Goal: Task Accomplishment & Management: Complete application form

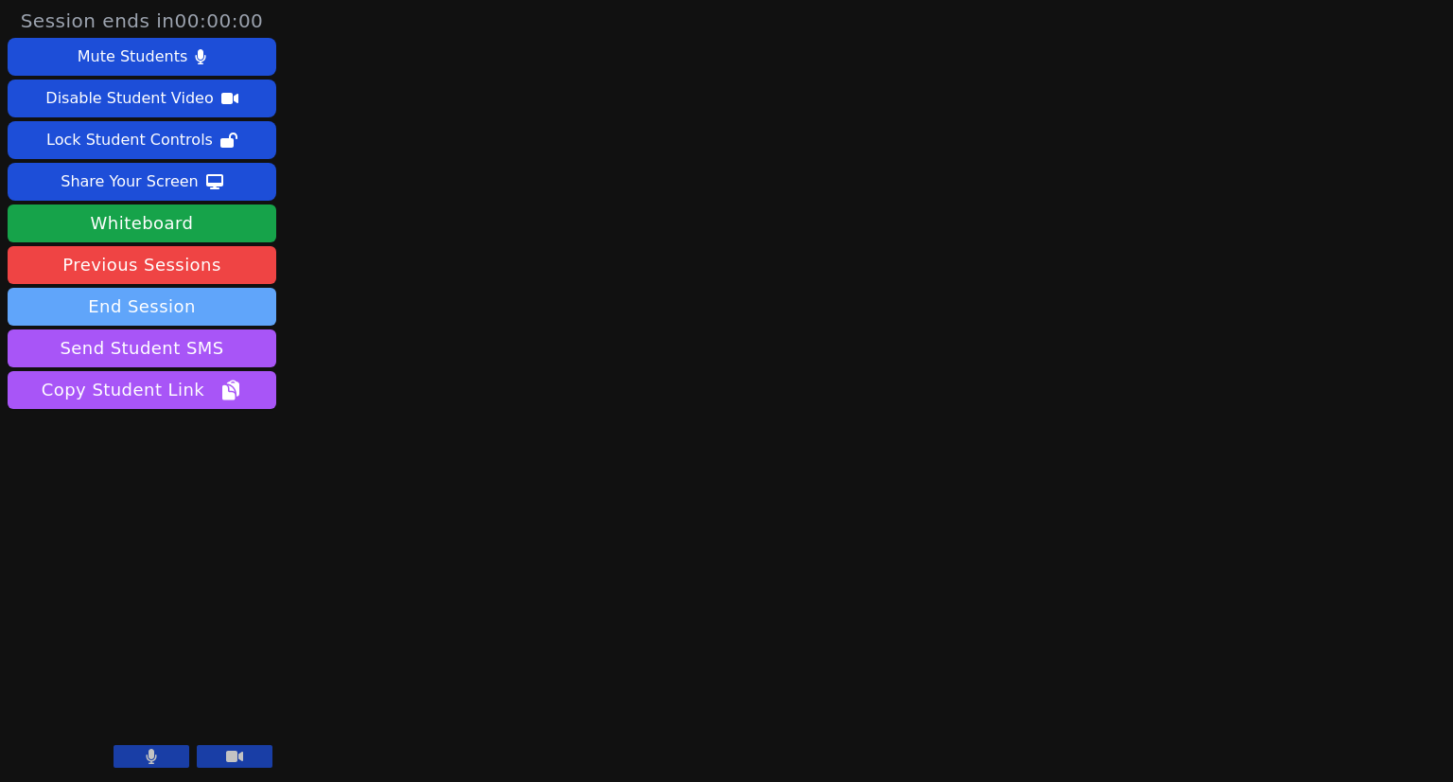
click at [149, 311] on button "End Session" at bounding box center [142, 307] width 269 height 38
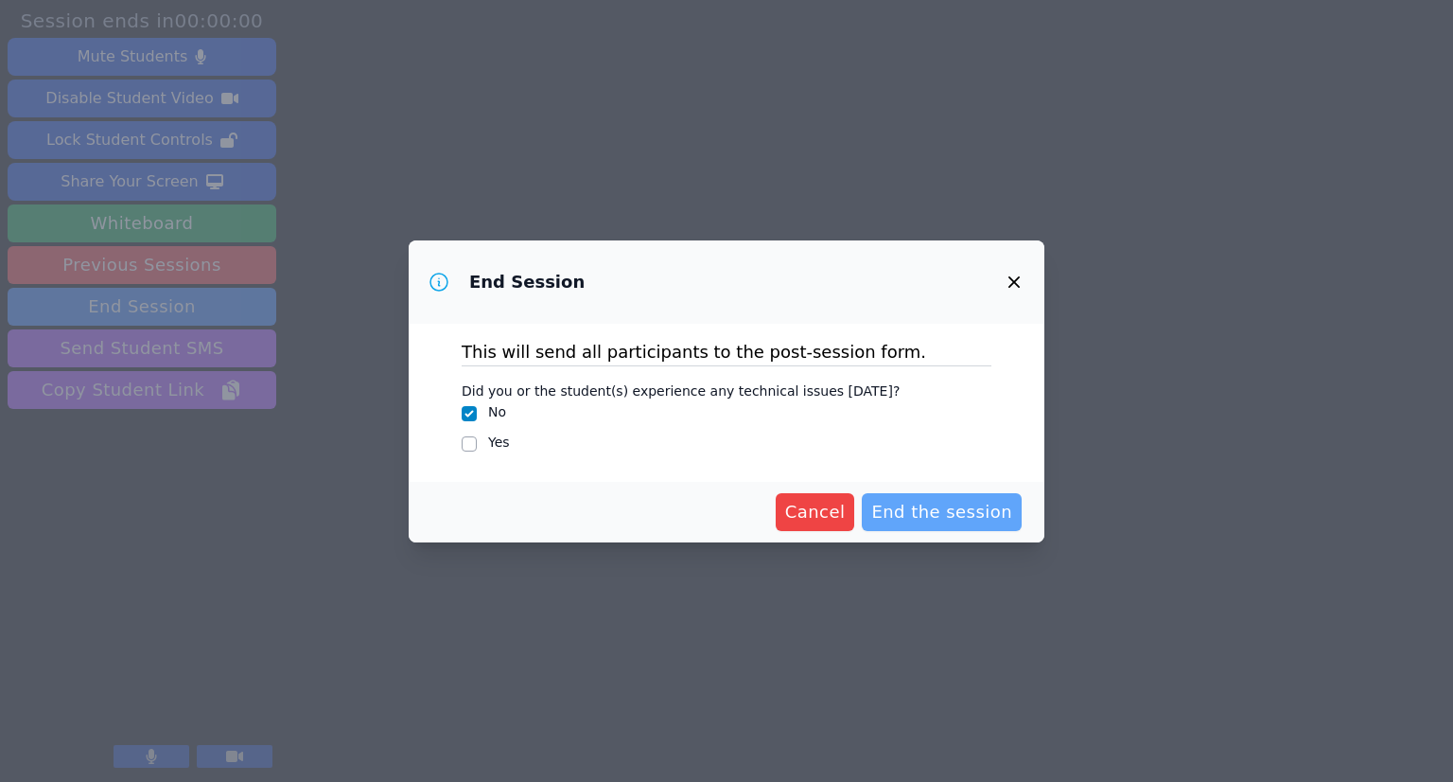
click at [939, 518] on span "End the session" at bounding box center [942, 512] width 141 height 26
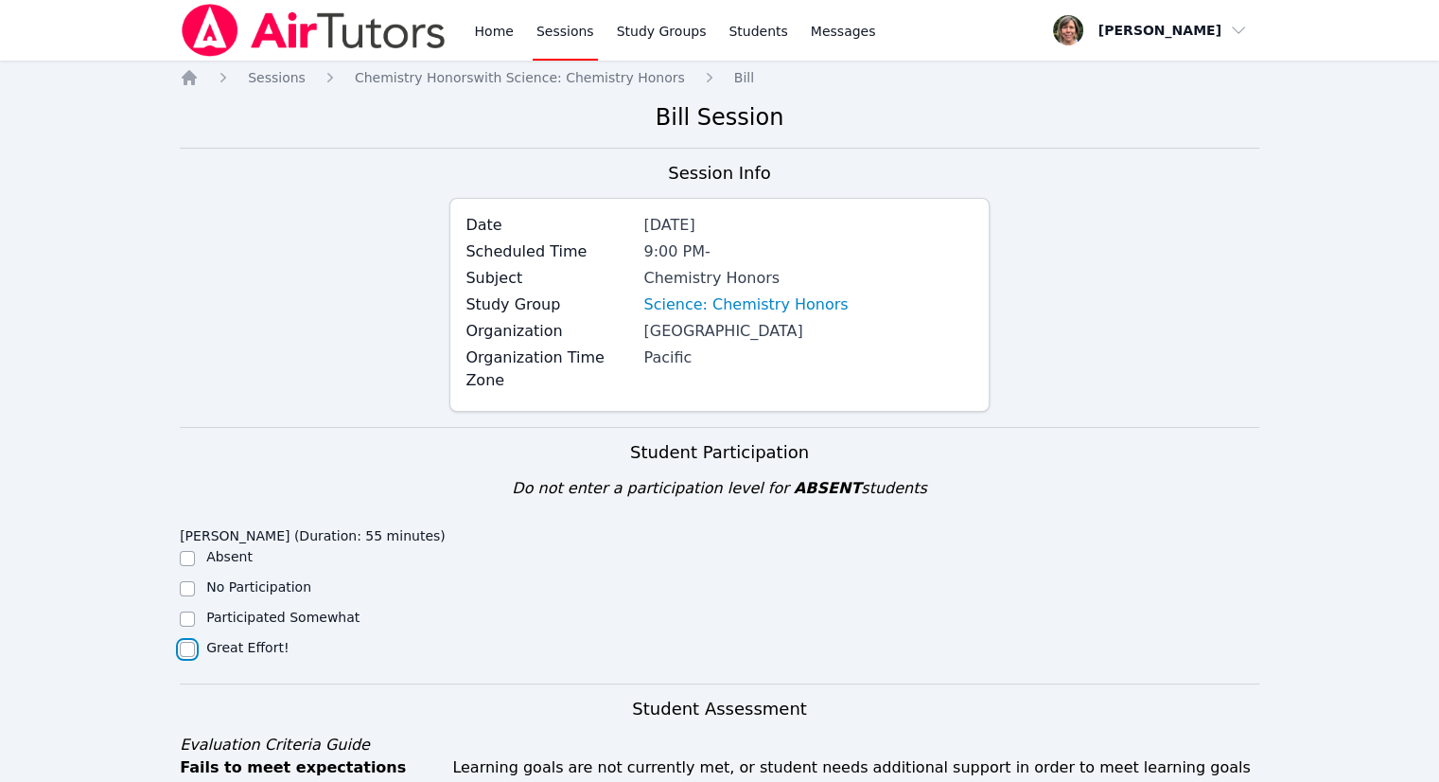
click at [193, 642] on input "Great Effort!" at bounding box center [187, 649] width 15 height 15
checkbox input "true"
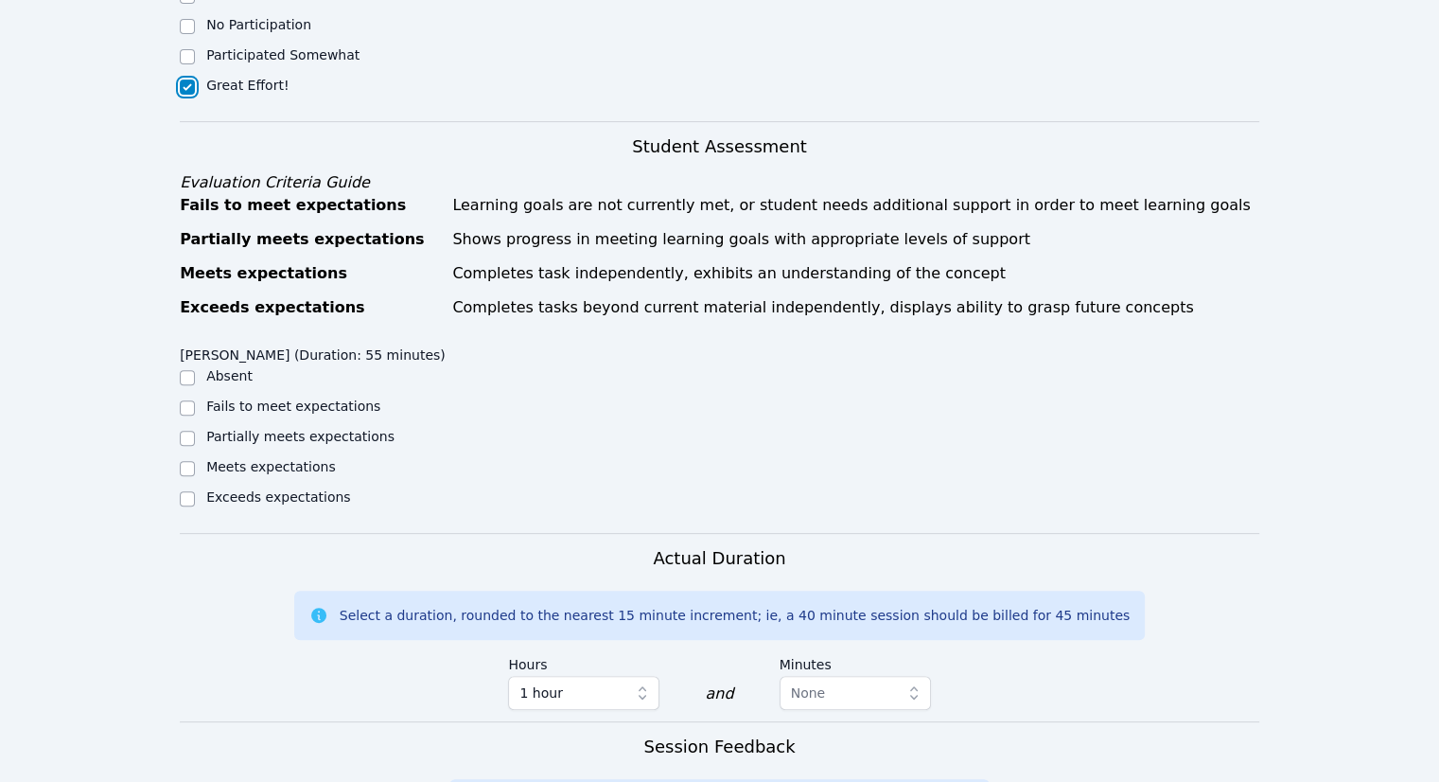
scroll to position [568, 0]
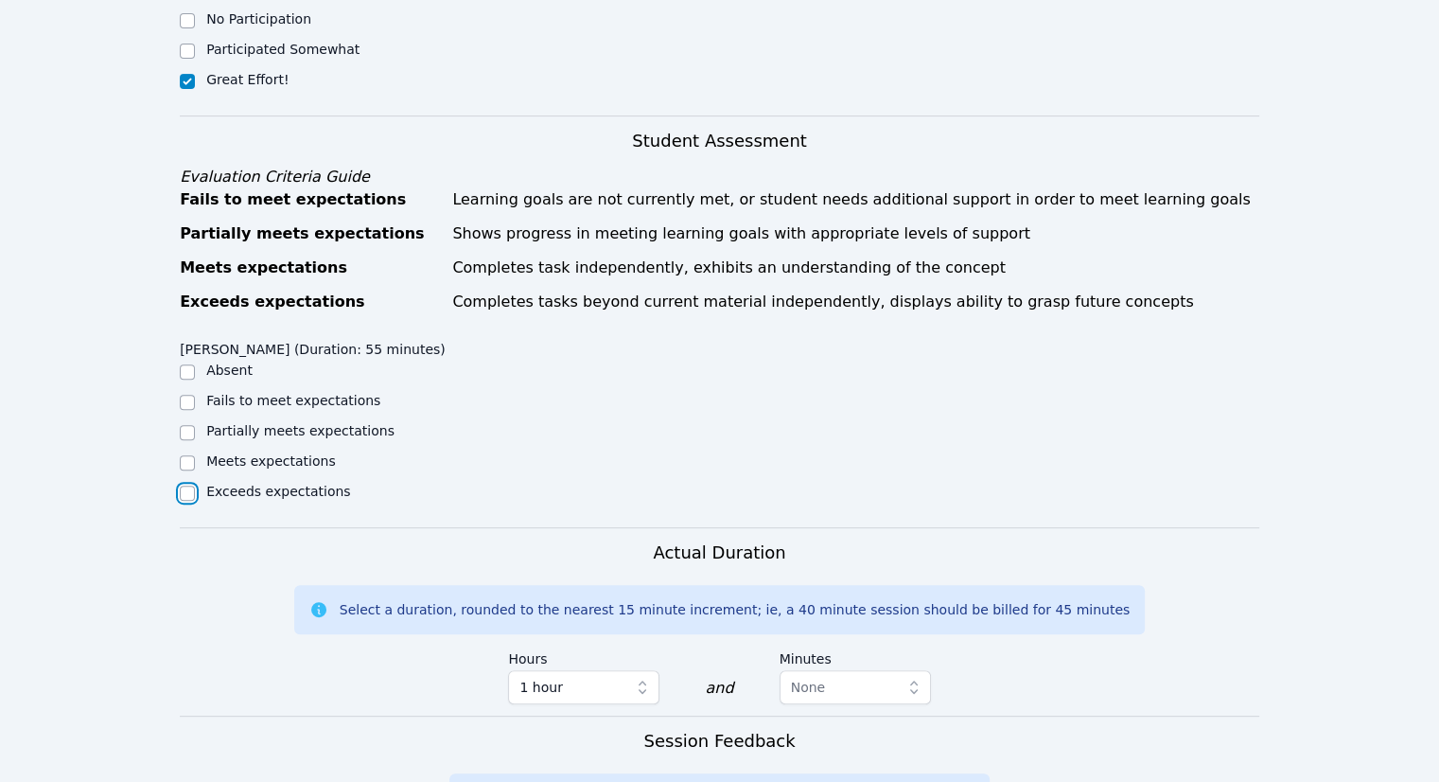
click at [190, 485] on input "Exceeds expectations" at bounding box center [187, 492] width 15 height 15
checkbox input "true"
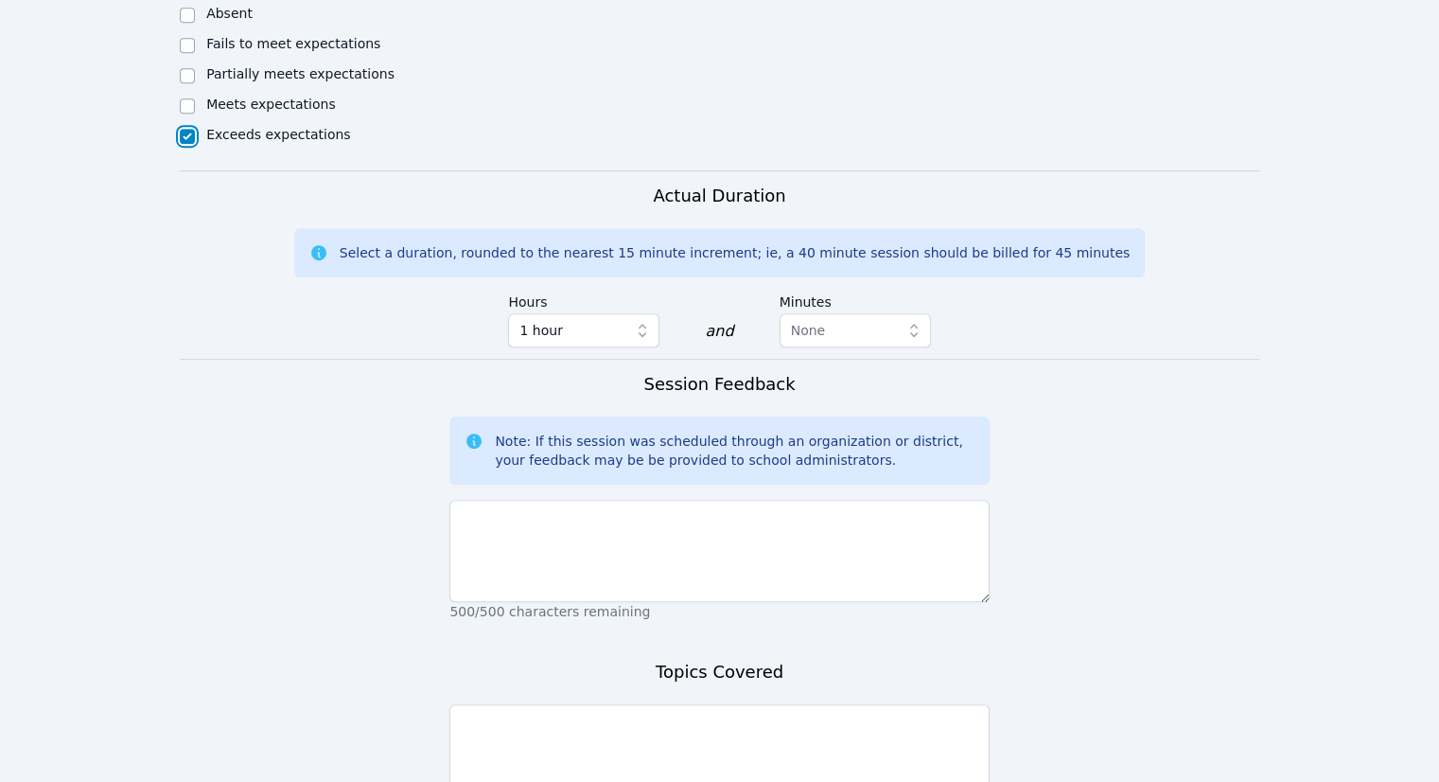
scroll to position [946, 0]
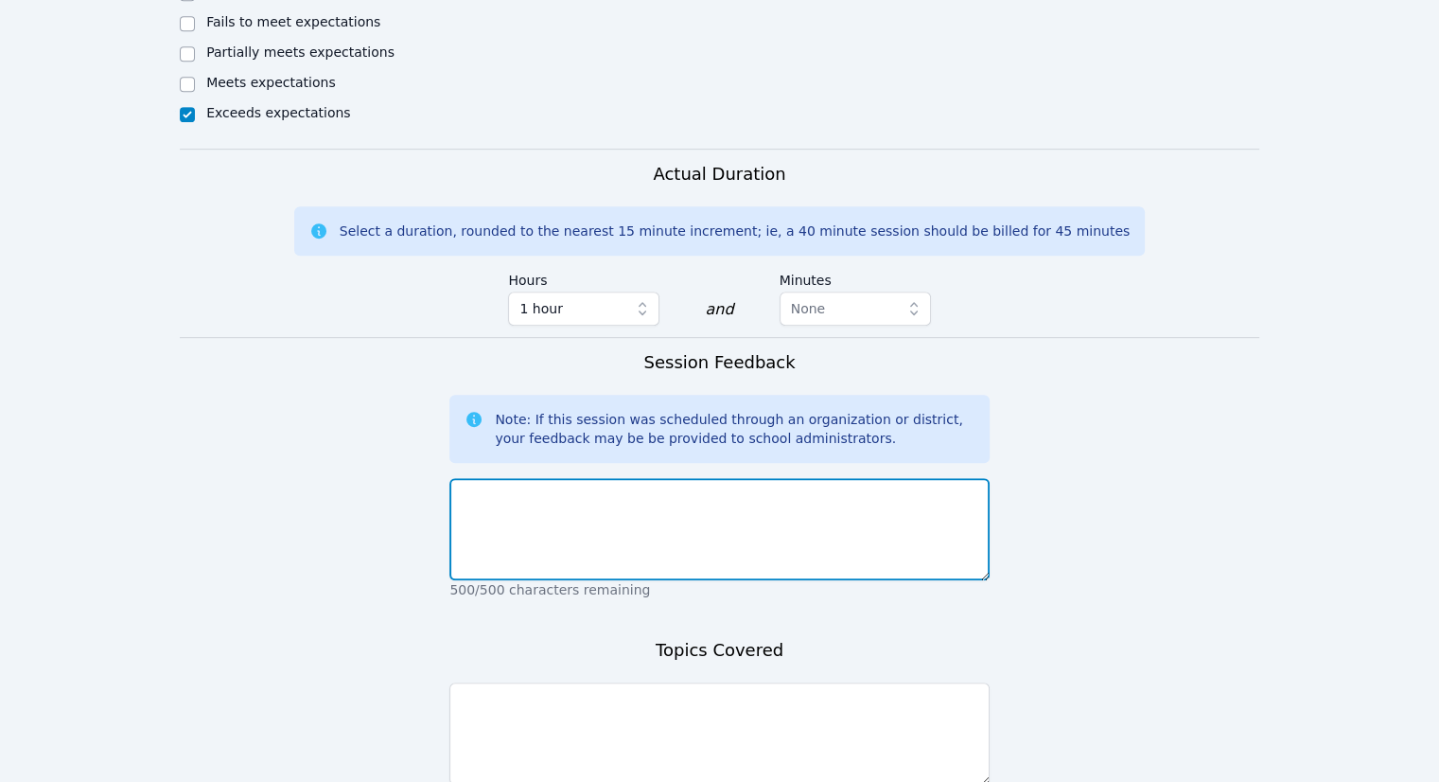
click at [825, 478] on textarea at bounding box center [718, 529] width 539 height 102
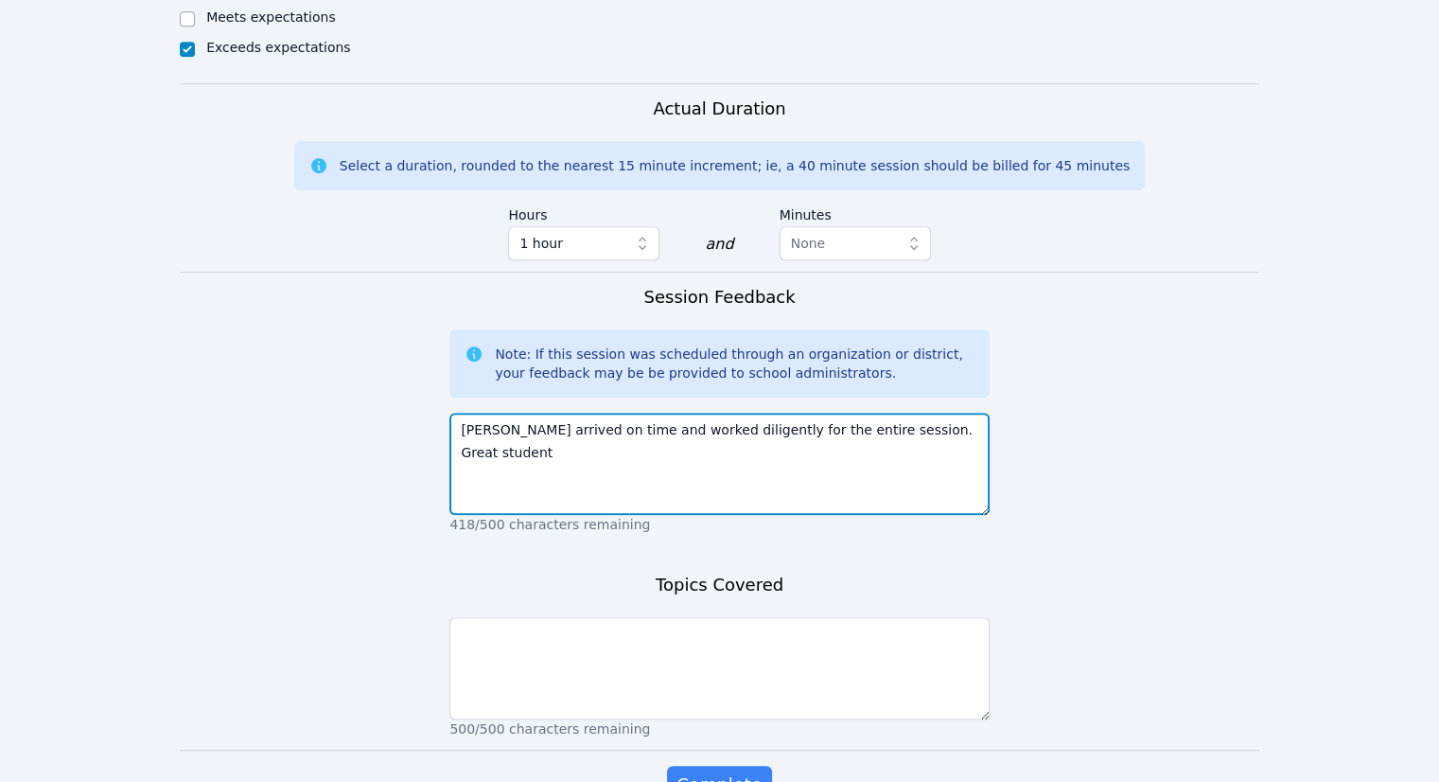
scroll to position [1100, 0]
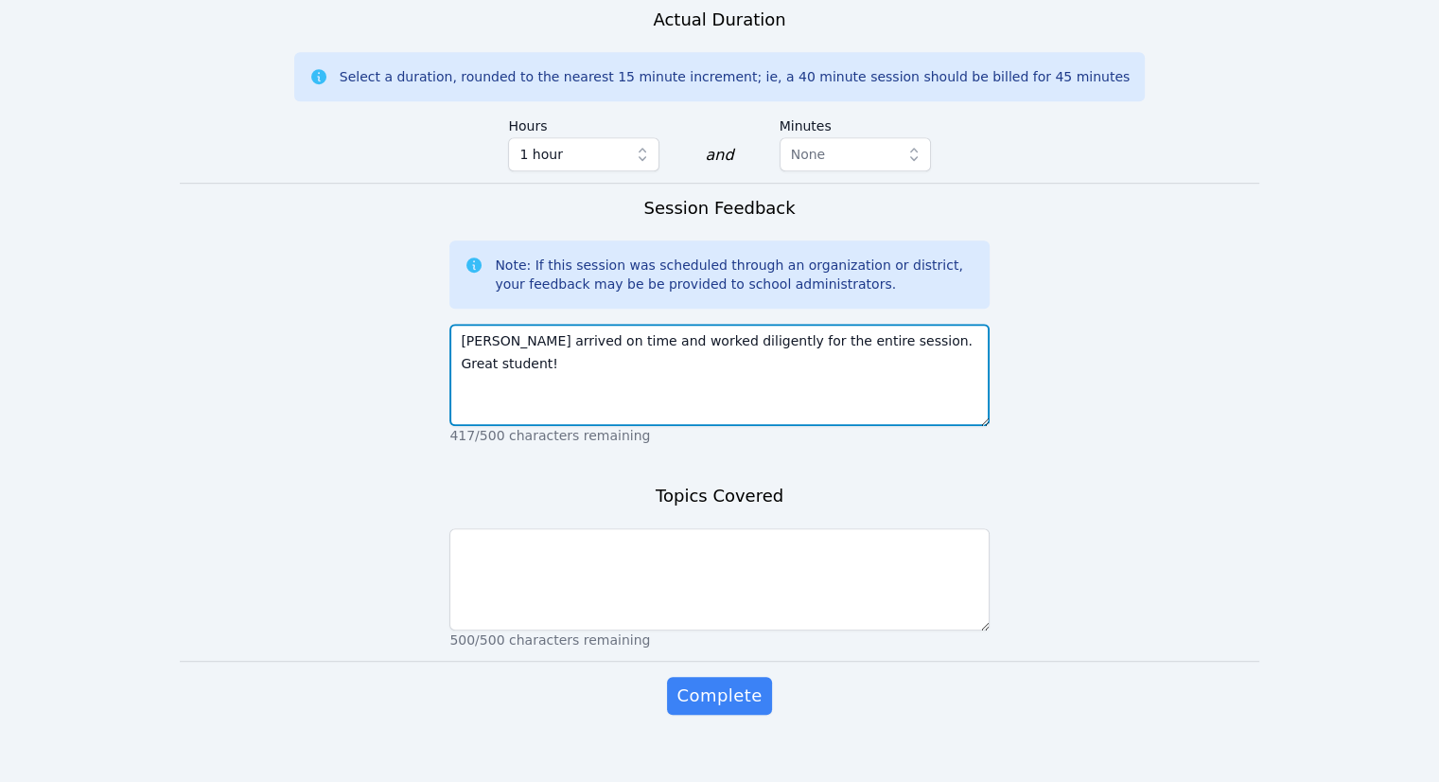
type textarea "[PERSON_NAME] arrived on time and worked diligently for the entire session. Gre…"
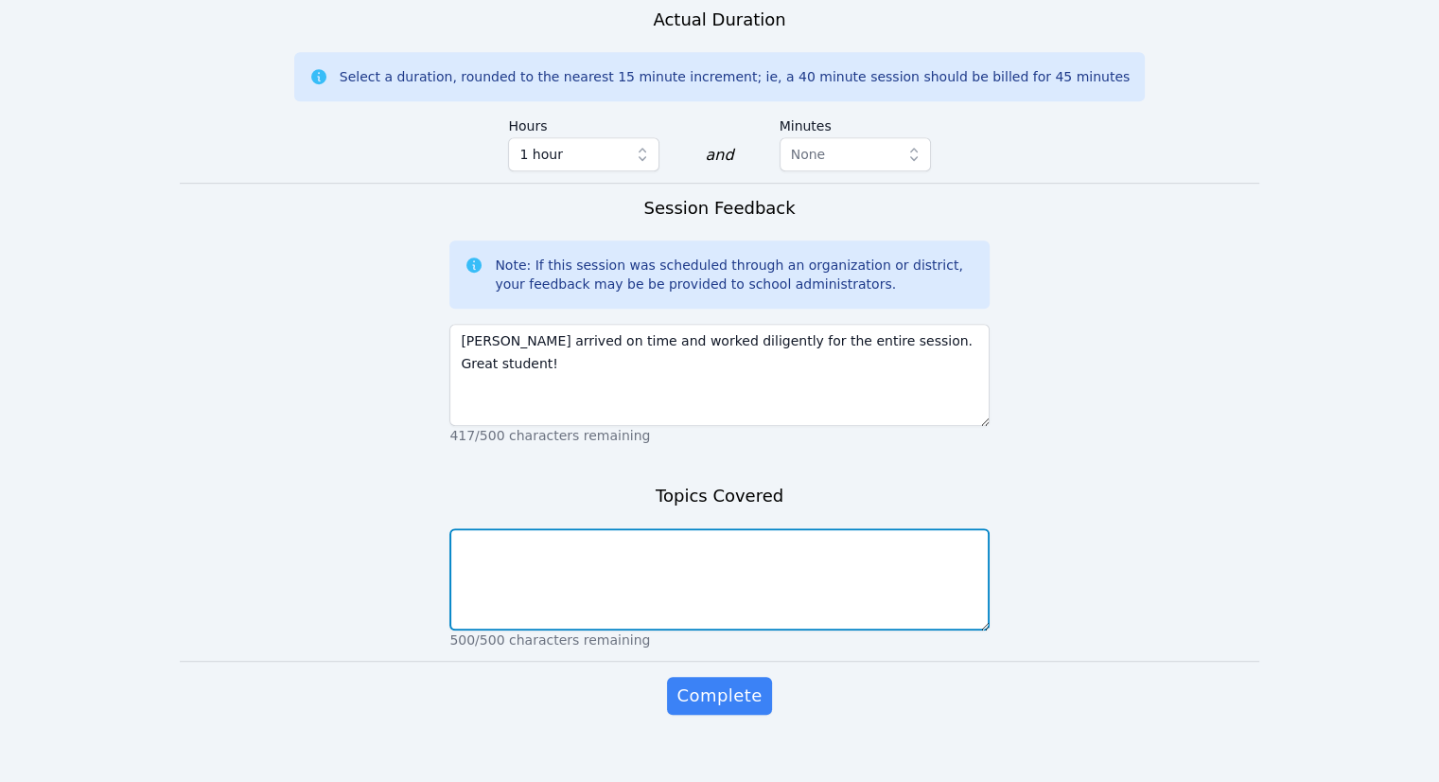
click at [869, 528] on textarea at bounding box center [718, 579] width 539 height 102
click at [939, 528] on textarea "Converting Celsius to [PERSON_NAME], dimensional analysis, SI units, metric pre…" at bounding box center [718, 579] width 539 height 102
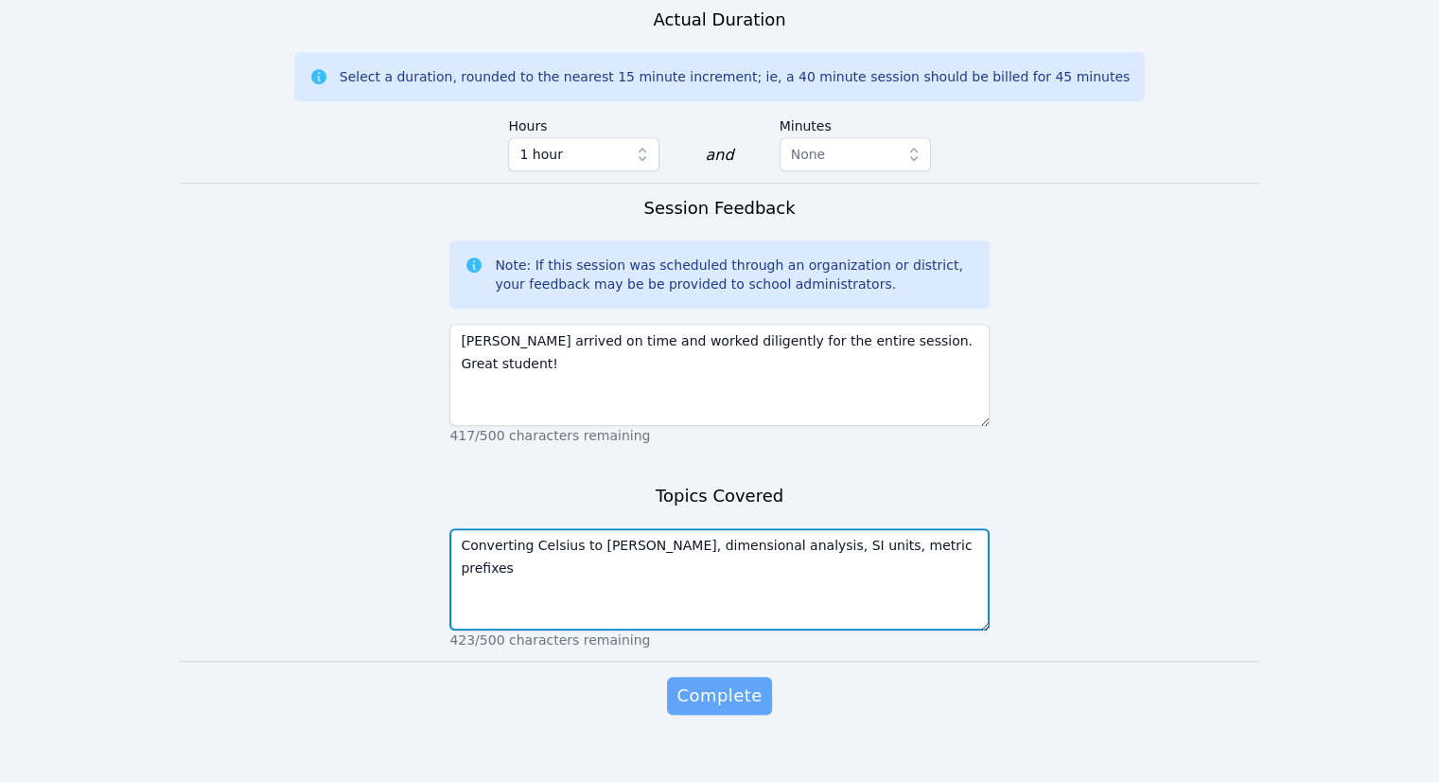
type textarea "Converting Celsius to [PERSON_NAME], dimensional analysis, SI units, metric pre…"
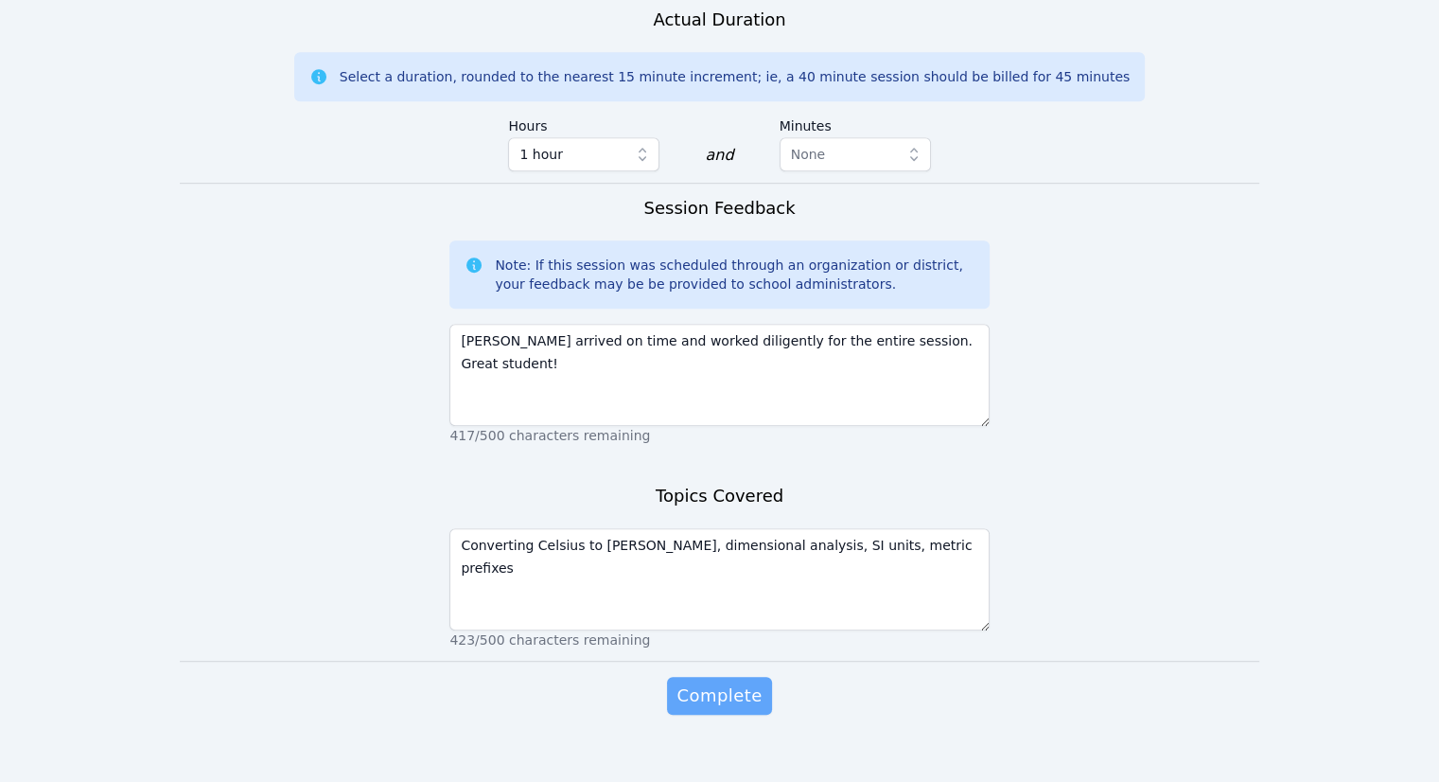
click at [719, 682] on span "Complete" at bounding box center [719, 695] width 85 height 26
